Goal: Transaction & Acquisition: Purchase product/service

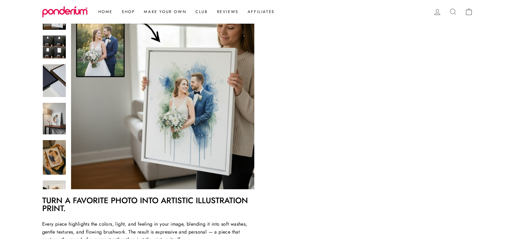
scroll to position [132, 0]
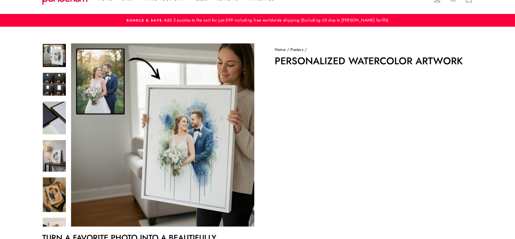
scroll to position [64, 0]
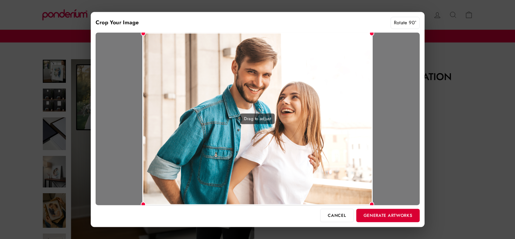
click at [387, 219] on button "Generate Artworks" at bounding box center [387, 215] width 63 height 13
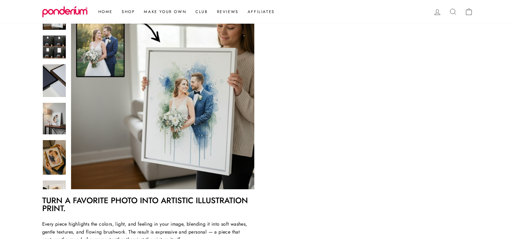
scroll to position [132, 0]
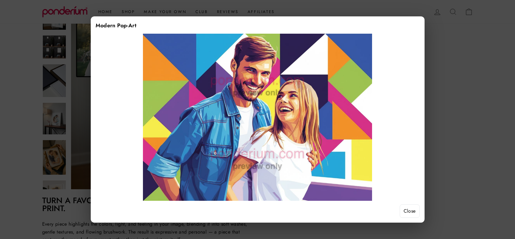
click at [414, 211] on button "Close" at bounding box center [410, 211] width 20 height 13
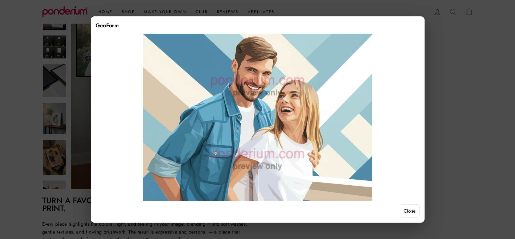
click at [412, 213] on button "Close" at bounding box center [410, 211] width 20 height 13
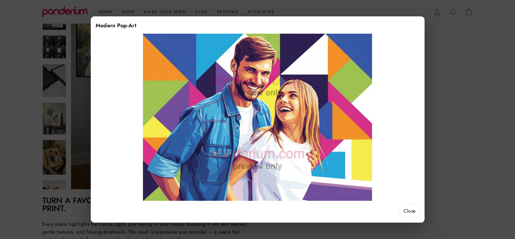
click at [405, 210] on button "Close" at bounding box center [410, 211] width 20 height 13
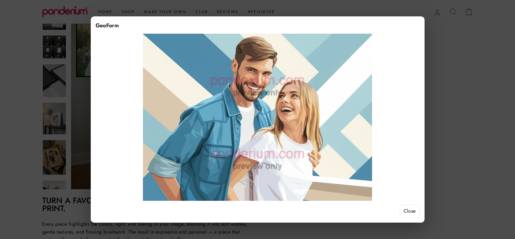
click at [406, 208] on button "Close" at bounding box center [410, 211] width 20 height 13
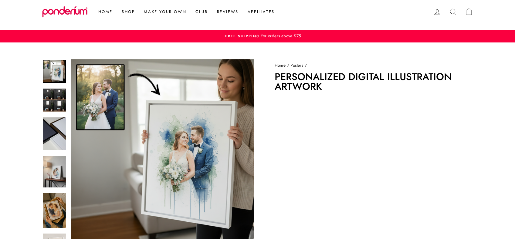
scroll to position [132, 0]
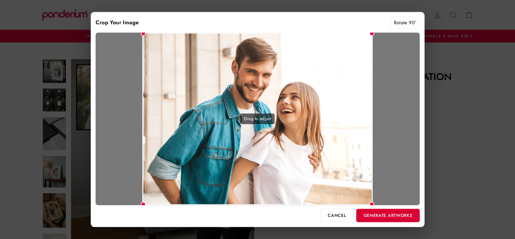
click at [376, 215] on button "Generate Artworks" at bounding box center [387, 215] width 63 height 13
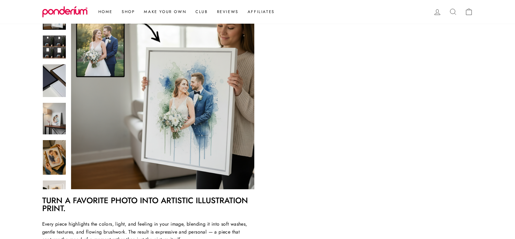
scroll to position [115, 0]
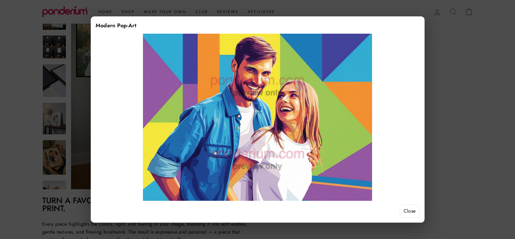
click at [408, 213] on button "Close" at bounding box center [410, 211] width 20 height 13
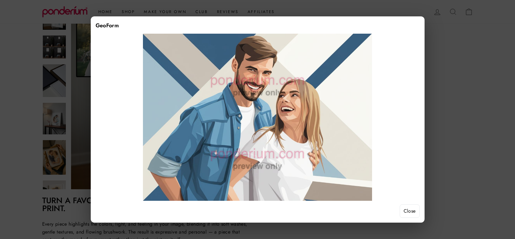
click at [410, 206] on button "Close" at bounding box center [410, 211] width 20 height 13
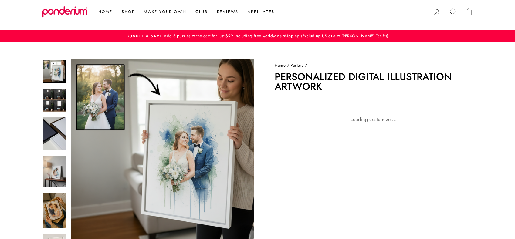
scroll to position [115, 0]
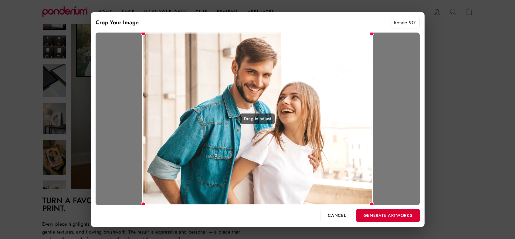
click at [379, 221] on button "Generate Artworks" at bounding box center [387, 215] width 63 height 13
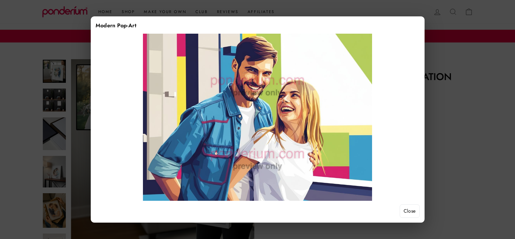
scroll to position [115, 0]
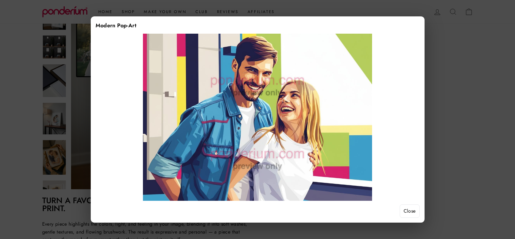
click at [410, 209] on button "Close" at bounding box center [410, 211] width 20 height 13
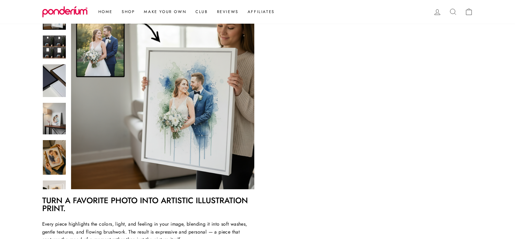
scroll to position [59, 0]
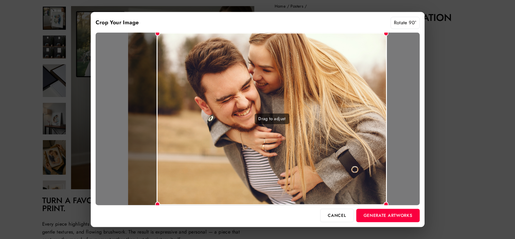
drag, startPoint x: 263, startPoint y: 167, endPoint x: 293, endPoint y: 167, distance: 29.8
click at [293, 167] on div "Drag to adjust" at bounding box center [272, 118] width 230 height 173
click at [372, 217] on button "Generate Artworks" at bounding box center [387, 215] width 63 height 13
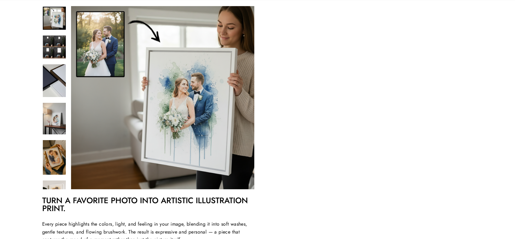
scroll to position [115, 0]
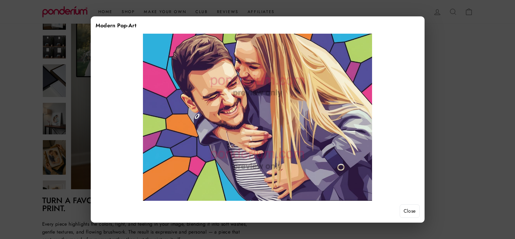
click at [408, 212] on button "Close" at bounding box center [410, 211] width 20 height 13
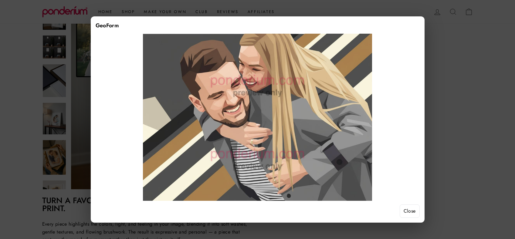
click at [403, 208] on button "Close" at bounding box center [410, 211] width 20 height 13
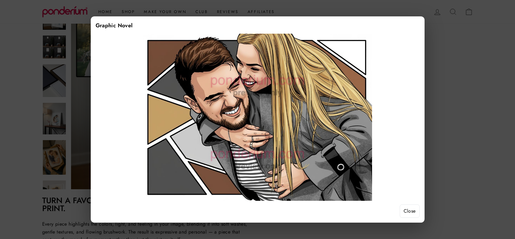
click at [407, 212] on button "Close" at bounding box center [410, 211] width 20 height 13
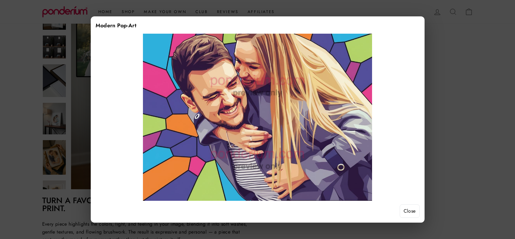
click at [405, 209] on button "Close" at bounding box center [410, 211] width 20 height 13
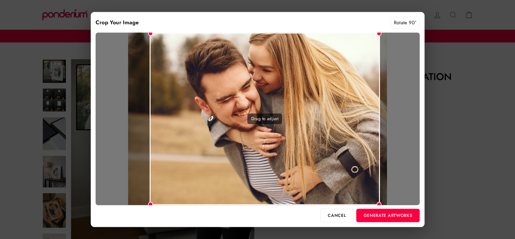
drag, startPoint x: 210, startPoint y: 186, endPoint x: 273, endPoint y: 186, distance: 62.5
click at [273, 186] on div "Drag to adjust" at bounding box center [265, 118] width 230 height 173
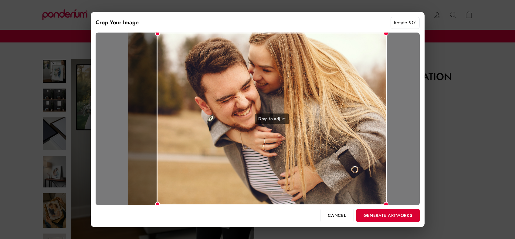
click at [376, 221] on button "Generate Artworks" at bounding box center [387, 215] width 63 height 13
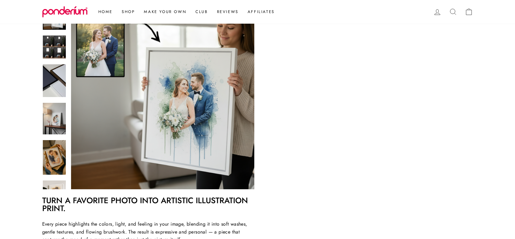
scroll to position [115, 0]
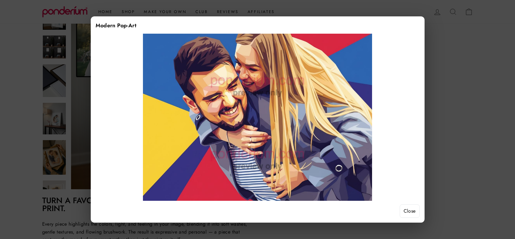
click at [448, 69] on div at bounding box center [257, 119] width 515 height 239
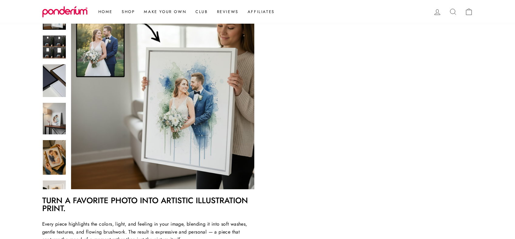
scroll to position [85, 0]
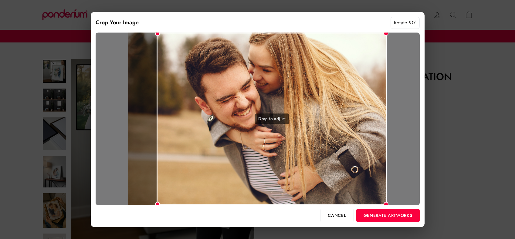
drag, startPoint x: 348, startPoint y: 192, endPoint x: 419, endPoint y: 193, distance: 71.4
click at [415, 192] on div "Drag to adjust" at bounding box center [258, 118] width 324 height 173
click at [397, 214] on button "Generate Artworks" at bounding box center [387, 215] width 63 height 13
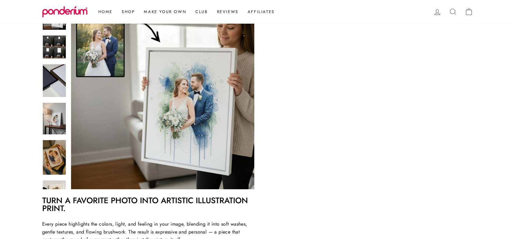
scroll to position [115, 0]
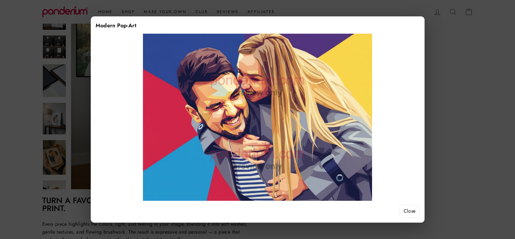
click at [411, 210] on button "Close" at bounding box center [410, 211] width 20 height 13
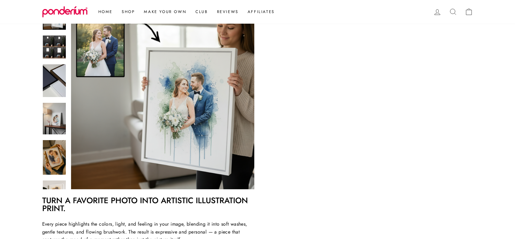
scroll to position [108, 0]
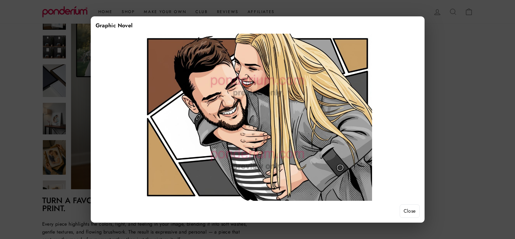
click at [409, 210] on button "Close" at bounding box center [410, 211] width 20 height 13
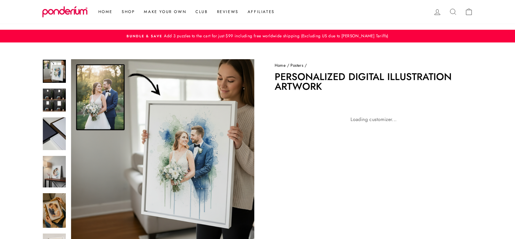
scroll to position [108, 0]
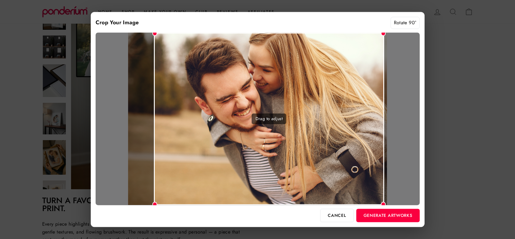
drag, startPoint x: 319, startPoint y: 152, endPoint x: 388, endPoint y: 153, distance: 69.2
click at [384, 152] on div "Drag to adjust" at bounding box center [269, 118] width 230 height 173
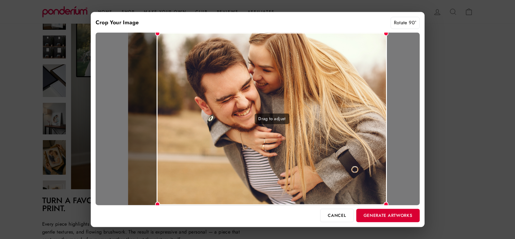
click at [383, 215] on button "Generate Artworks" at bounding box center [387, 215] width 63 height 13
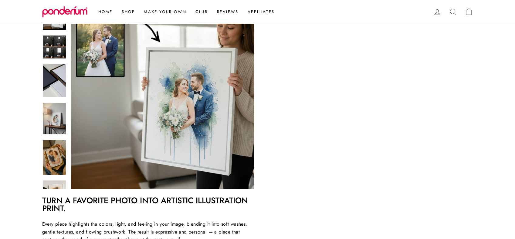
scroll to position [115, 0]
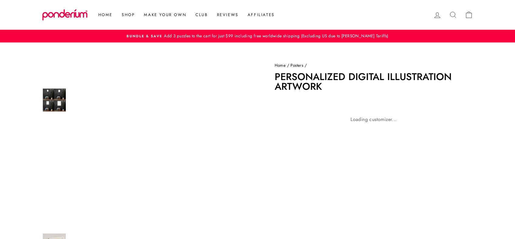
scroll to position [115, 0]
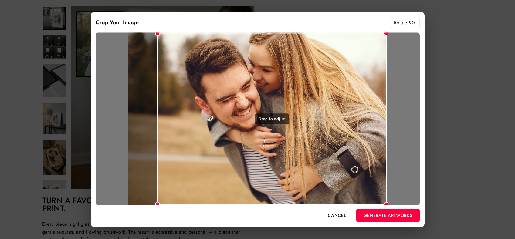
drag, startPoint x: 252, startPoint y: 108, endPoint x: 333, endPoint y: 109, distance: 81.4
click at [332, 109] on div "Drag to adjust" at bounding box center [272, 118] width 230 height 173
click at [394, 219] on button "Generate Artworks" at bounding box center [387, 215] width 63 height 13
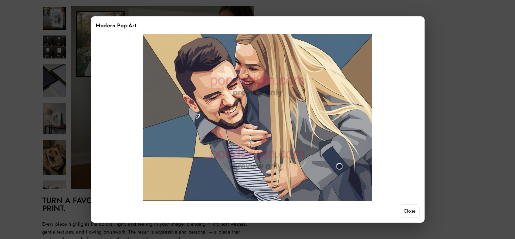
click at [458, 90] on div at bounding box center [257, 119] width 515 height 239
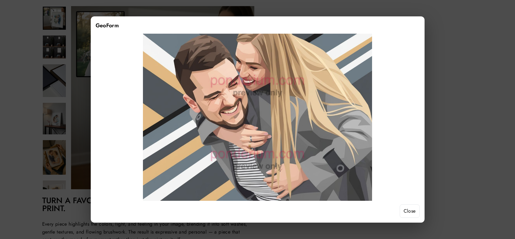
click at [409, 206] on button "Close" at bounding box center [410, 211] width 20 height 13
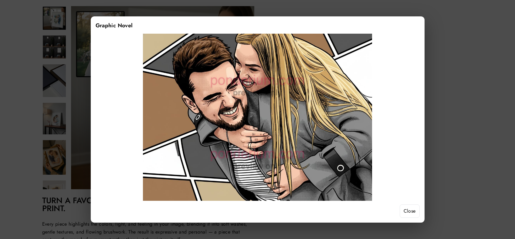
click at [405, 208] on button "Close" at bounding box center [410, 211] width 20 height 13
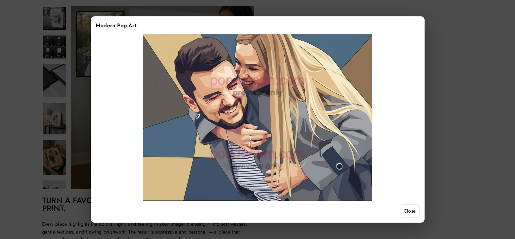
click at [415, 208] on button "Close" at bounding box center [410, 211] width 20 height 13
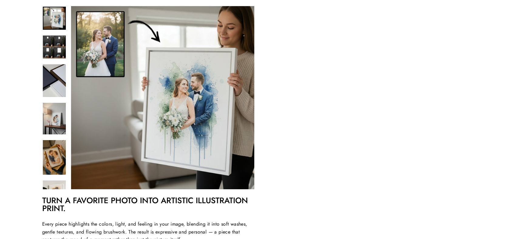
scroll to position [96, 0]
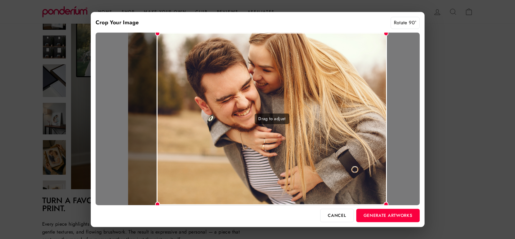
drag, startPoint x: 287, startPoint y: 121, endPoint x: 320, endPoint y: 121, distance: 33.7
click at [319, 121] on div "Drag to adjust" at bounding box center [272, 118] width 230 height 173
click at [369, 212] on button "Generate Artworks" at bounding box center [387, 215] width 63 height 13
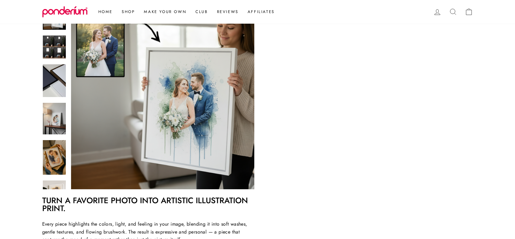
scroll to position [99, 0]
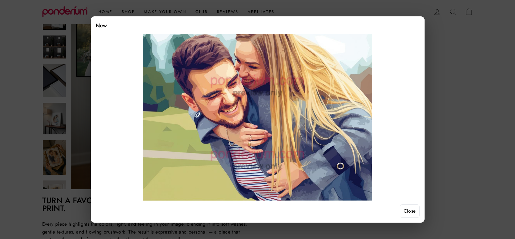
click at [409, 210] on button "Close" at bounding box center [410, 211] width 20 height 13
click at [414, 211] on button "Close" at bounding box center [410, 211] width 20 height 13
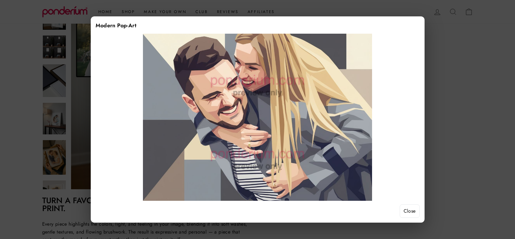
click at [412, 211] on button "Close" at bounding box center [410, 211] width 20 height 13
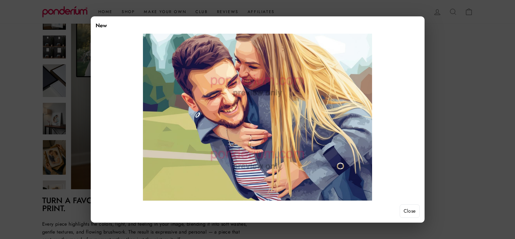
click at [409, 207] on button "Close" at bounding box center [410, 211] width 20 height 13
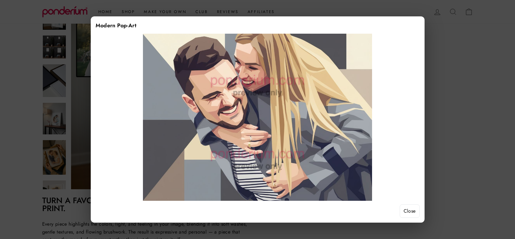
click at [405, 212] on button "Close" at bounding box center [410, 211] width 20 height 13
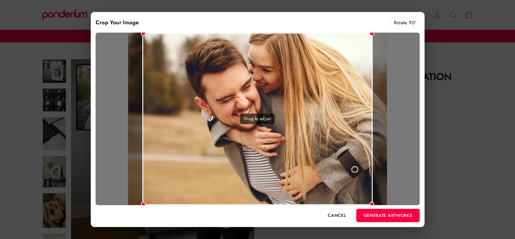
drag, startPoint x: 208, startPoint y: 108, endPoint x: 303, endPoint y: 108, distance: 94.7
click at [300, 108] on div "Drag to adjust" at bounding box center [257, 118] width 230 height 173
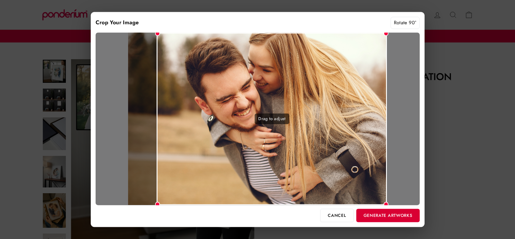
click at [396, 217] on button "Generate Artworks" at bounding box center [387, 215] width 63 height 13
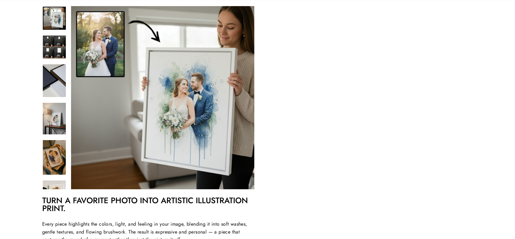
scroll to position [99, 0]
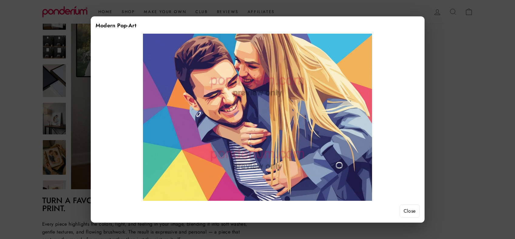
click at [412, 212] on button "Close" at bounding box center [410, 211] width 20 height 13
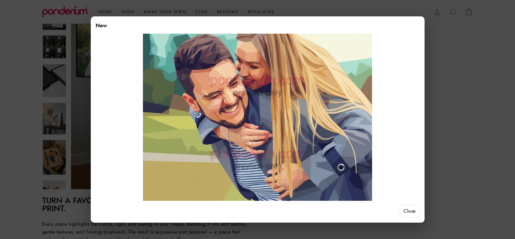
click at [406, 209] on button "Close" at bounding box center [410, 211] width 20 height 13
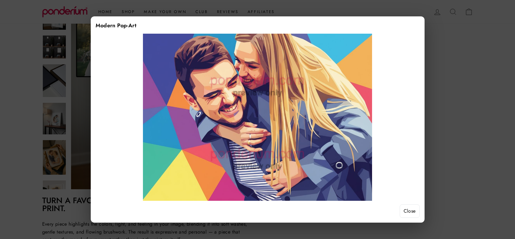
click at [405, 209] on button "Close" at bounding box center [410, 211] width 20 height 13
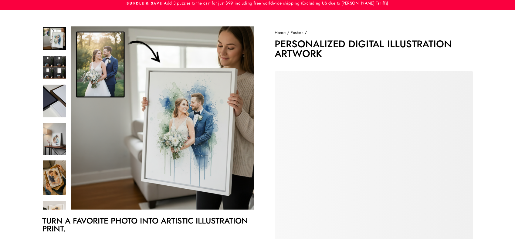
scroll to position [36, 0]
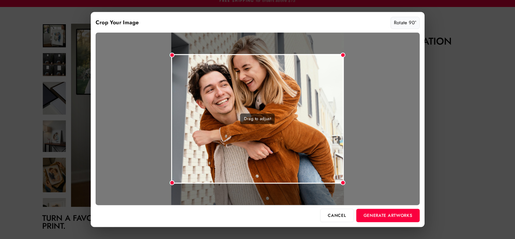
click at [401, 24] on button "Rotate 90°" at bounding box center [405, 23] width 29 height 12
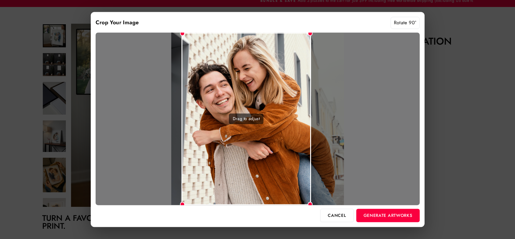
drag, startPoint x: 314, startPoint y: 113, endPoint x: 303, endPoint y: 113, distance: 10.6
click at [303, 113] on div "Drag to adjust" at bounding box center [247, 118] width 130 height 173
click at [402, 24] on button "Rotate 90°" at bounding box center [405, 23] width 29 height 12
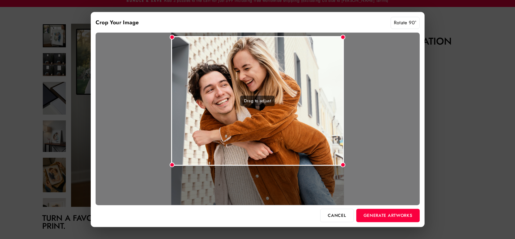
drag, startPoint x: 301, startPoint y: 106, endPoint x: 301, endPoint y: 89, distance: 17.3
click at [301, 89] on div "Drag to adjust" at bounding box center [257, 101] width 173 height 130
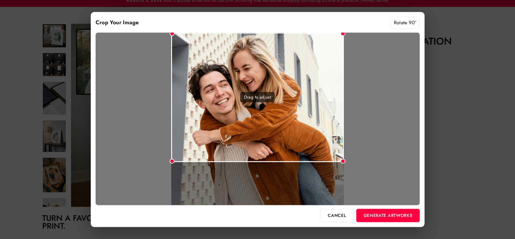
drag, startPoint x: 301, startPoint y: 89, endPoint x: 301, endPoint y: 82, distance: 6.7
click at [301, 82] on div "Drag to adjust" at bounding box center [257, 97] width 173 height 130
click at [330, 152] on div "Drag to adjust" at bounding box center [257, 98] width 173 height 130
click at [404, 219] on button "Generate Artworks" at bounding box center [387, 215] width 63 height 13
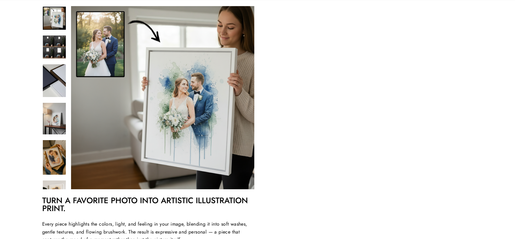
scroll to position [115, 0]
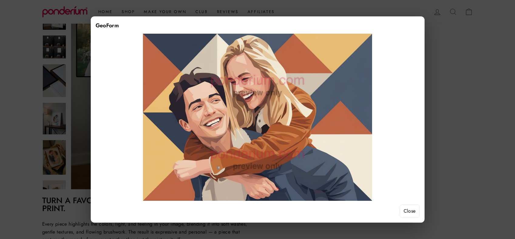
click at [408, 209] on button "Close" at bounding box center [410, 211] width 20 height 13
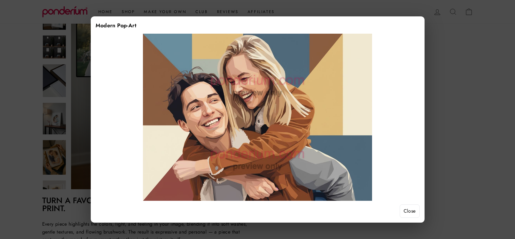
click at [416, 208] on button "Close" at bounding box center [410, 211] width 20 height 13
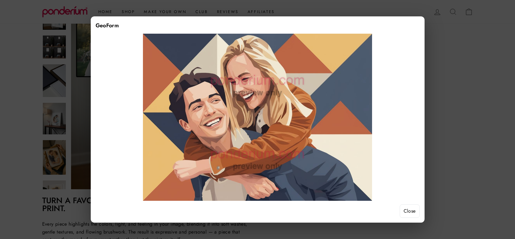
click at [403, 210] on button "Close" at bounding box center [410, 211] width 20 height 13
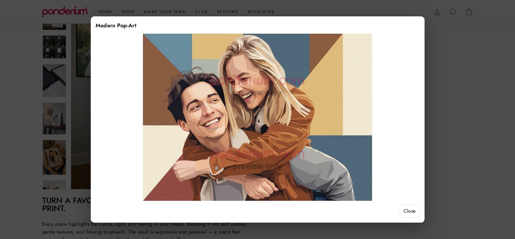
click at [403, 206] on button "Close" at bounding box center [410, 211] width 20 height 13
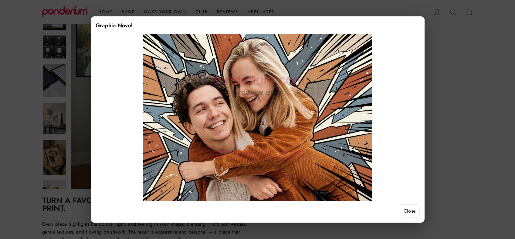
click at [404, 211] on button "Close" at bounding box center [410, 211] width 20 height 13
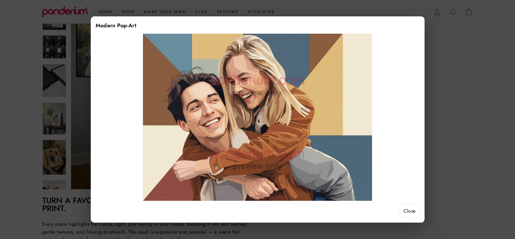
click at [414, 216] on button "Close" at bounding box center [410, 211] width 20 height 13
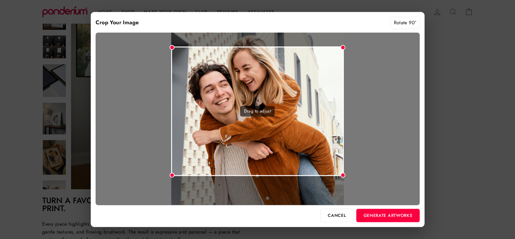
drag, startPoint x: 304, startPoint y: 135, endPoint x: 304, endPoint y: 94, distance: 41.3
click at [304, 94] on div "Drag to adjust" at bounding box center [257, 111] width 173 height 130
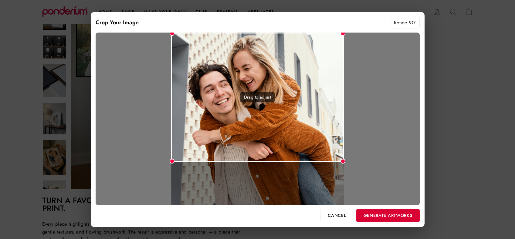
click at [398, 215] on button "Generate Artworks" at bounding box center [387, 215] width 63 height 13
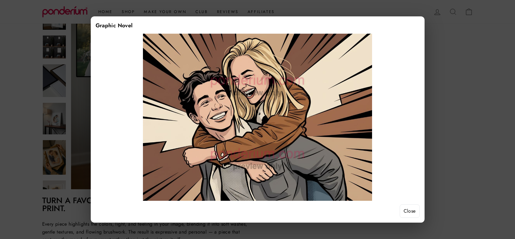
click at [416, 212] on button "Close" at bounding box center [410, 211] width 20 height 13
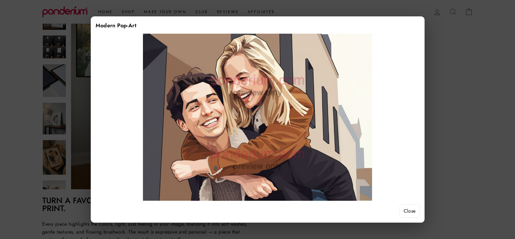
click at [402, 209] on button "Close" at bounding box center [410, 211] width 20 height 13
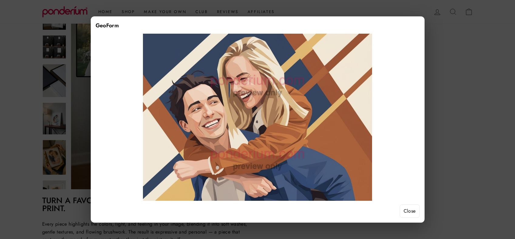
click at [411, 213] on button "Close" at bounding box center [410, 211] width 20 height 13
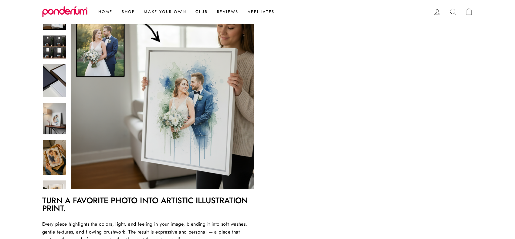
scroll to position [80, 0]
